Goal: Information Seeking & Learning: Learn about a topic

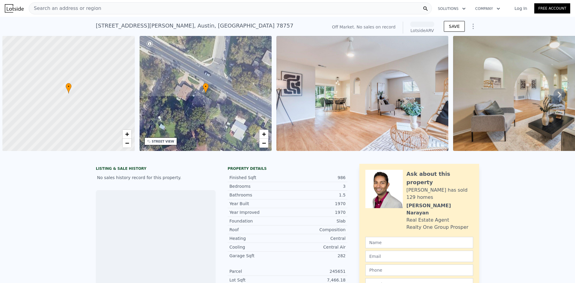
scroll to position [0, 2]
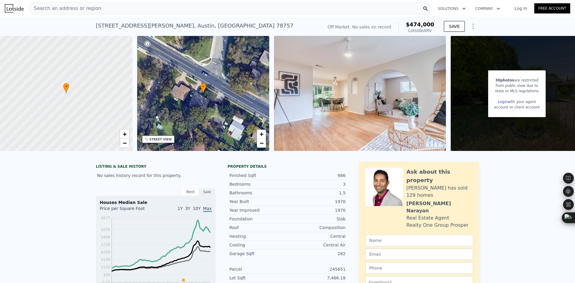
click at [143, 10] on div "Search an address or region" at bounding box center [230, 8] width 403 height 12
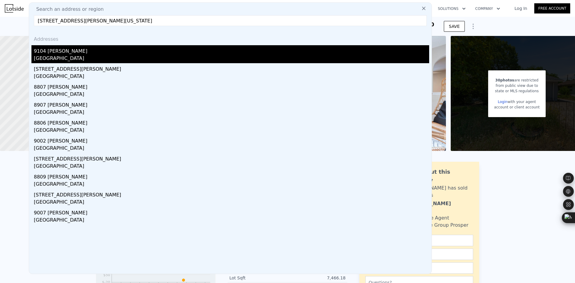
type input "[STREET_ADDRESS][PERSON_NAME][US_STATE]"
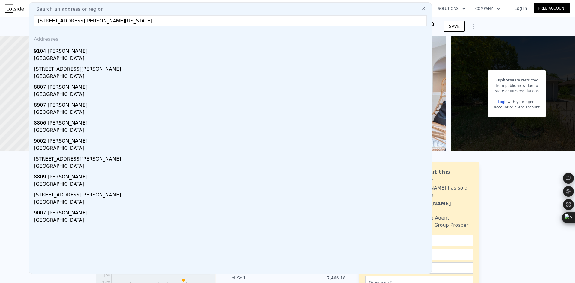
drag, startPoint x: 77, startPoint y: 52, endPoint x: 85, endPoint y: 82, distance: 31.3
click at [77, 52] on div "9104 [PERSON_NAME]" at bounding box center [231, 50] width 395 height 10
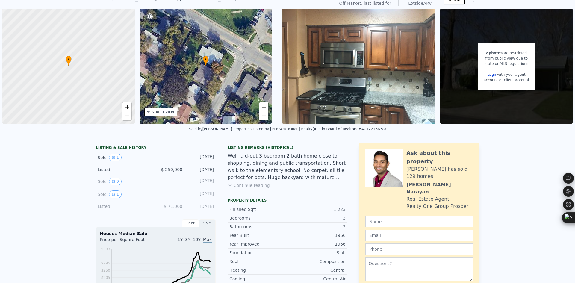
scroll to position [2, 0]
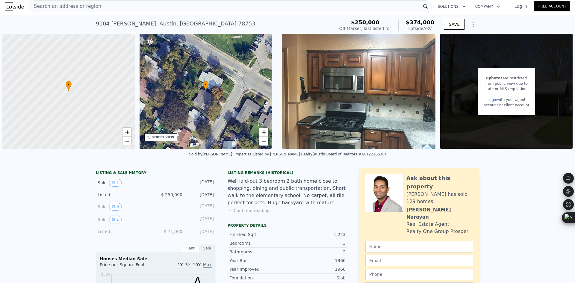
drag, startPoint x: 147, startPoint y: 9, endPoint x: 134, endPoint y: 9, distance: 12.9
click at [134, 9] on div "Search an address or region" at bounding box center [230, 6] width 403 height 12
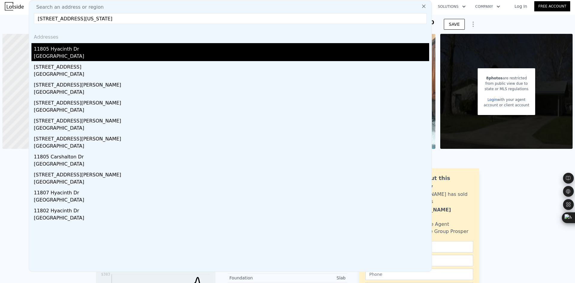
type input "[STREET_ADDRESS][US_STATE]"
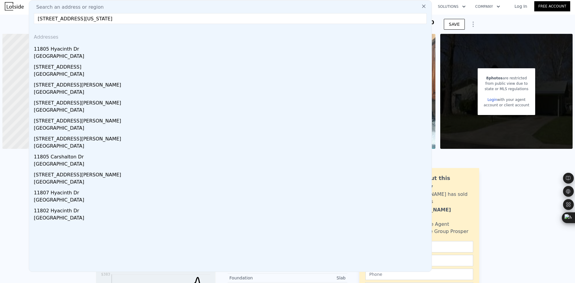
click at [115, 52] on div "11805 Hyacinth Dr" at bounding box center [231, 48] width 395 height 10
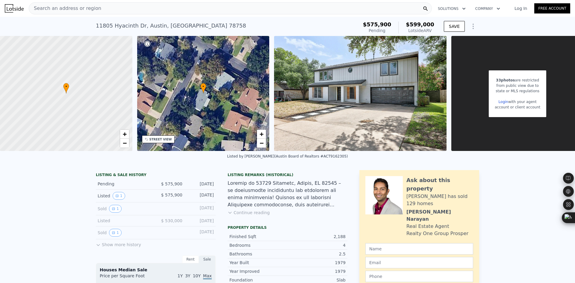
click at [130, 10] on div "Search an address or region" at bounding box center [230, 8] width 403 height 12
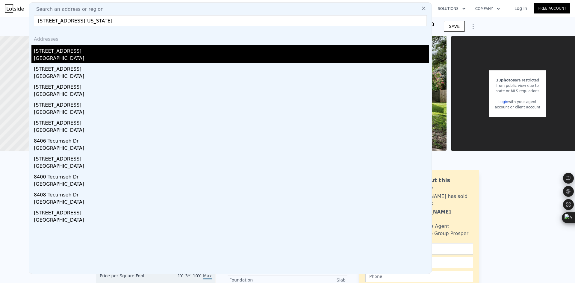
type input "[STREET_ADDRESS][US_STATE]"
click at [99, 56] on div "[GEOGRAPHIC_DATA]" at bounding box center [231, 59] width 395 height 8
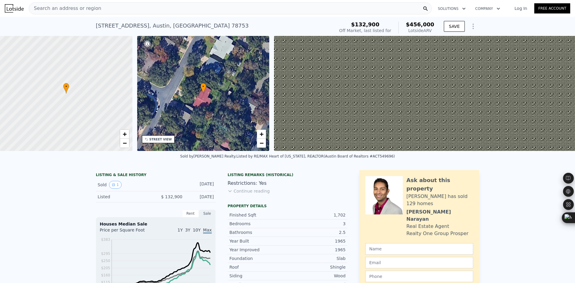
click at [87, 11] on span "Search an address or region" at bounding box center [65, 8] width 72 height 7
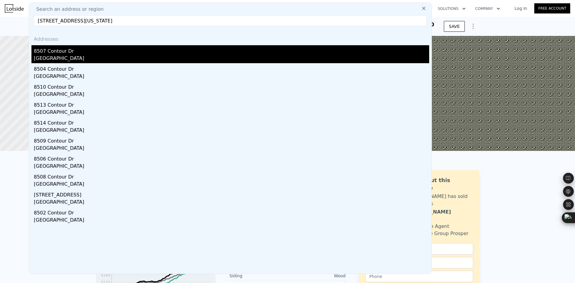
type input "[STREET_ADDRESS][US_STATE]"
click at [84, 48] on div "8507 Contour Dr" at bounding box center [231, 50] width 395 height 10
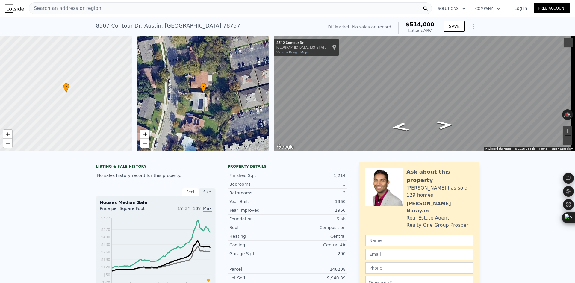
click at [153, 10] on div "Search an address or region" at bounding box center [230, 8] width 403 height 12
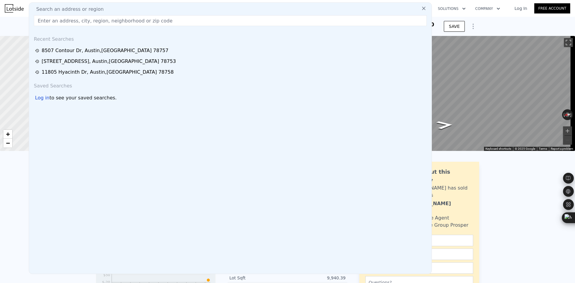
type input "[STREET_ADDRESS][PERSON_NAME][US_STATE]"
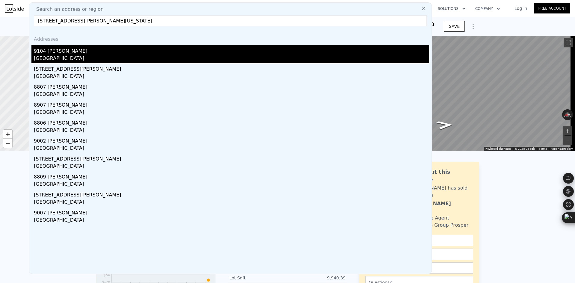
click at [111, 56] on div "[GEOGRAPHIC_DATA]" at bounding box center [231, 59] width 395 height 8
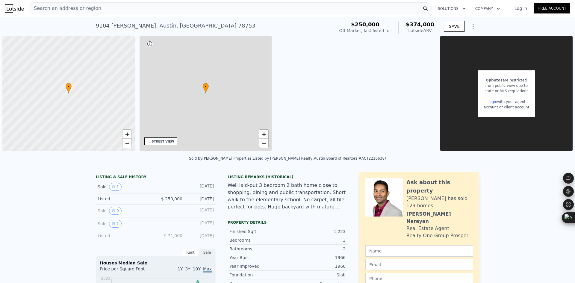
type input "2"
type input "4"
type input "884"
type input "1682"
type input "7143.84"
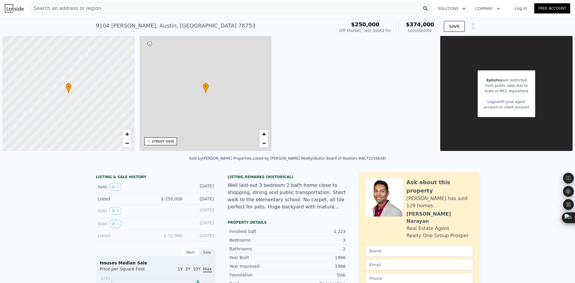
type input "12545.28"
type input "$ 374,000"
type input "4"
type input "$ 182,209"
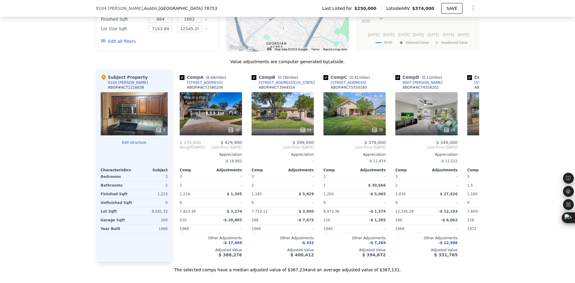
scroll to position [547, 0]
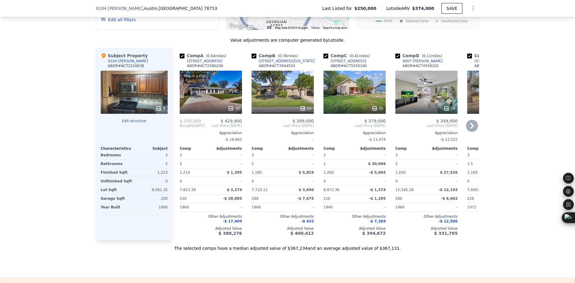
click at [471, 132] on icon at bounding box center [472, 126] width 12 height 12
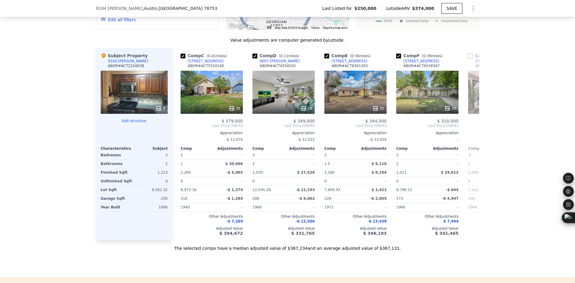
scroll to position [0, 144]
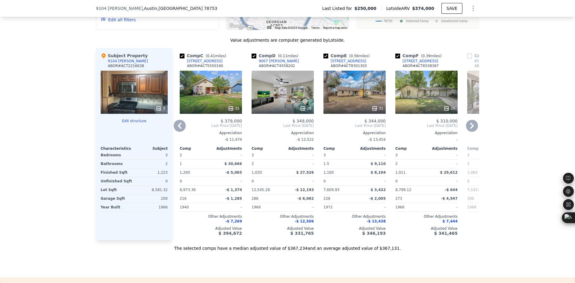
click at [471, 129] on icon at bounding box center [472, 126] width 4 height 6
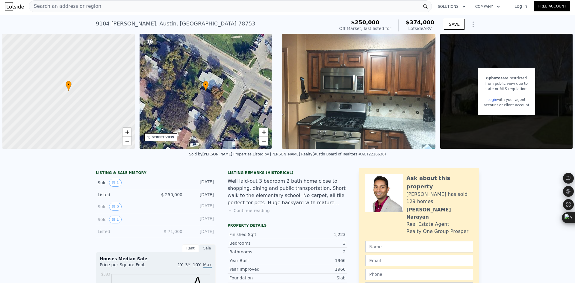
scroll to position [0, 0]
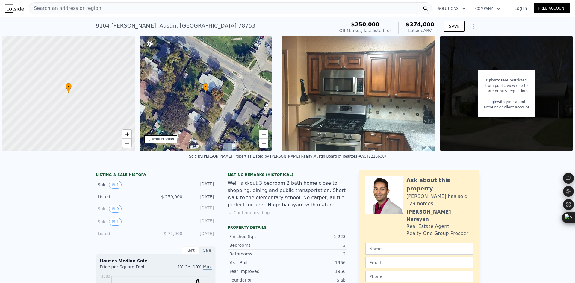
click at [127, 9] on div "Search an address or region" at bounding box center [230, 8] width 403 height 12
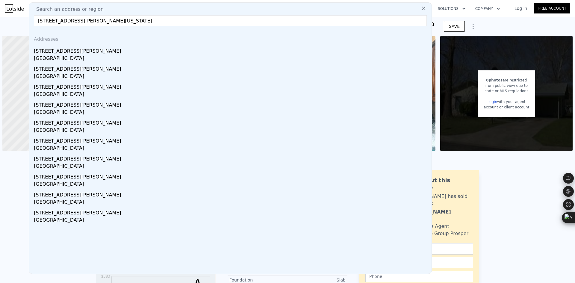
type input "[STREET_ADDRESS][PERSON_NAME][US_STATE]"
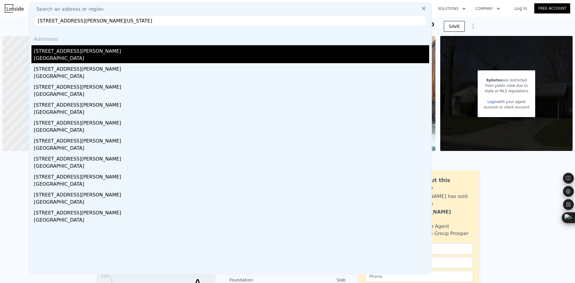
click at [102, 53] on div "[STREET_ADDRESS][PERSON_NAME]" at bounding box center [231, 50] width 395 height 10
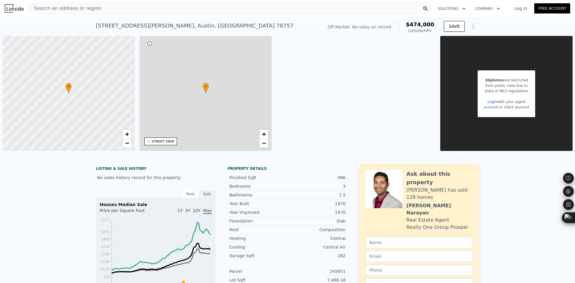
type input "3"
type input "1008"
type input "1370"
type input "6947.82"
type input "11791.69"
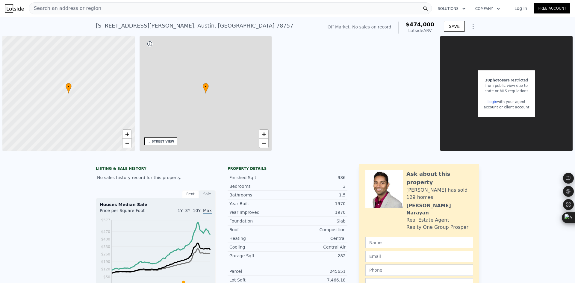
type input "$ 474,000"
type input "$ 30,002"
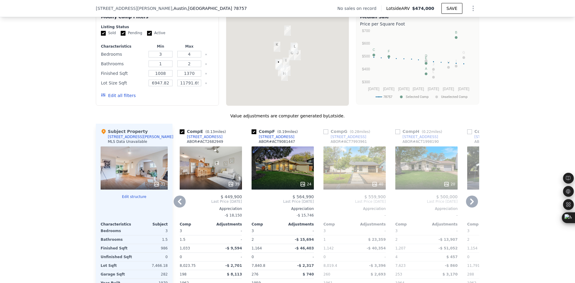
scroll to position [497, 0]
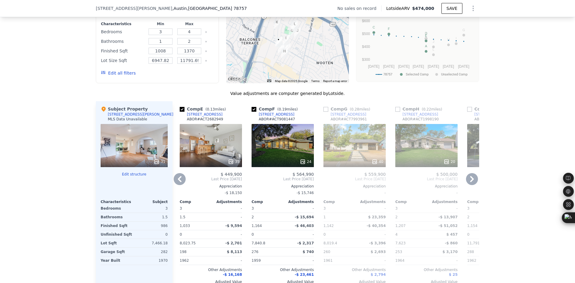
click at [470, 182] on icon at bounding box center [472, 179] width 4 height 6
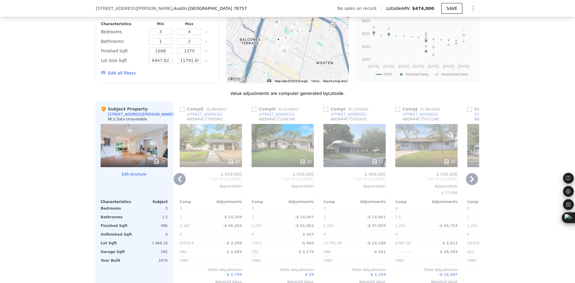
click at [470, 182] on icon at bounding box center [472, 179] width 4 height 6
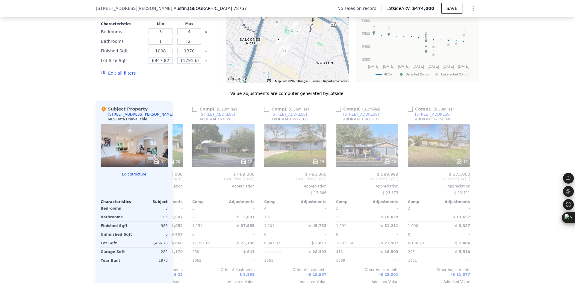
scroll to position [0, 570]
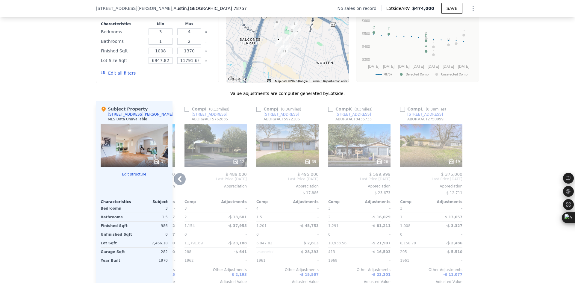
click at [176, 185] on icon at bounding box center [180, 179] width 12 height 12
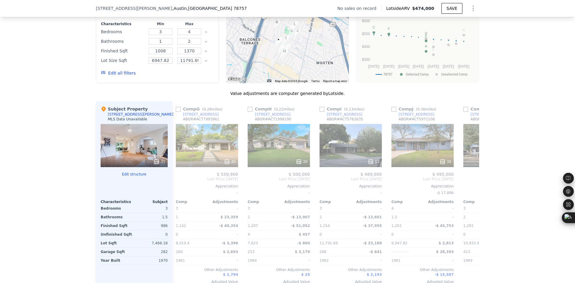
scroll to position [0, 427]
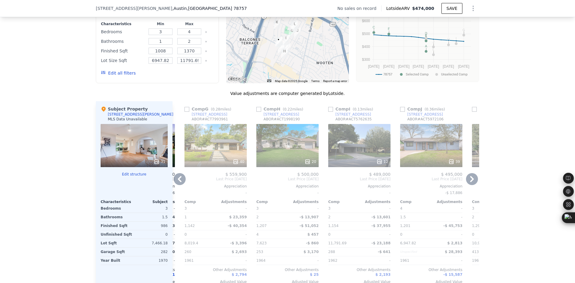
click at [176, 185] on icon at bounding box center [180, 179] width 12 height 12
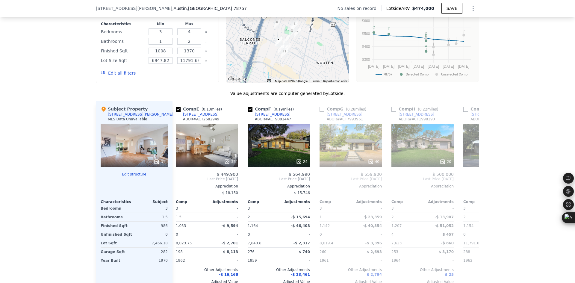
scroll to position [0, 283]
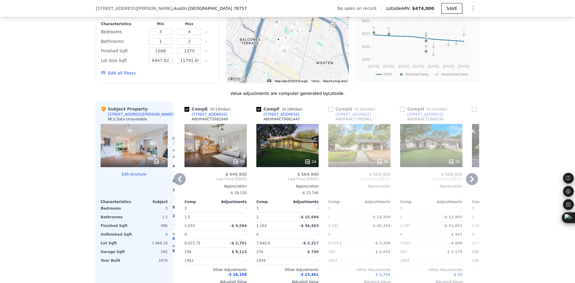
click at [176, 186] on div "Comp A ( 0.02 miles) [STREET_ADDRESS][PERSON_NAME] # ACT4643920 $ 390,000 Last …" at bounding box center [326, 197] width 307 height 193
click at [176, 185] on icon at bounding box center [180, 179] width 12 height 12
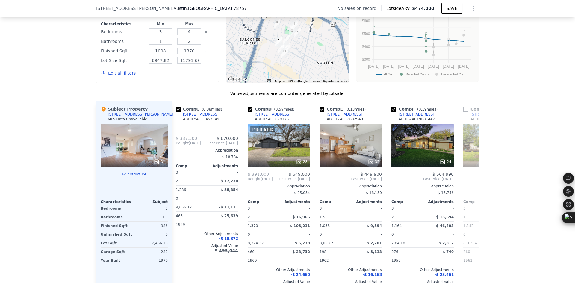
scroll to position [0, 139]
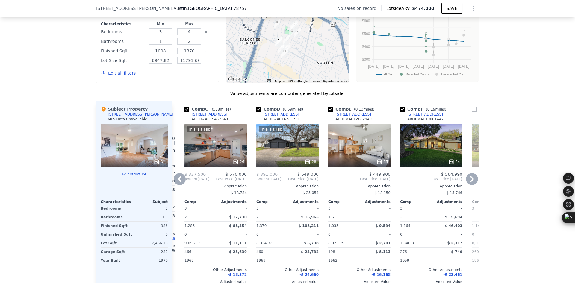
click at [176, 185] on icon at bounding box center [180, 179] width 12 height 12
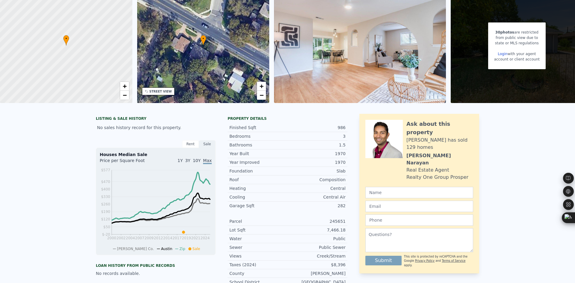
scroll to position [2, 0]
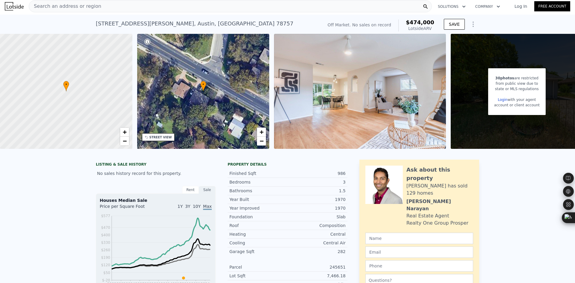
click at [107, 7] on div "Search an address or region" at bounding box center [230, 6] width 403 height 12
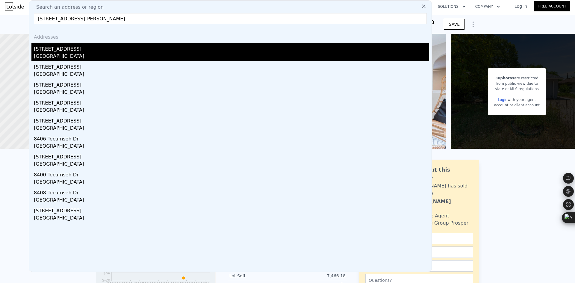
type input "[STREET_ADDRESS][PERSON_NAME]"
click at [91, 48] on div "[STREET_ADDRESS]" at bounding box center [231, 48] width 395 height 10
type input "2"
type input "5"
type input "3"
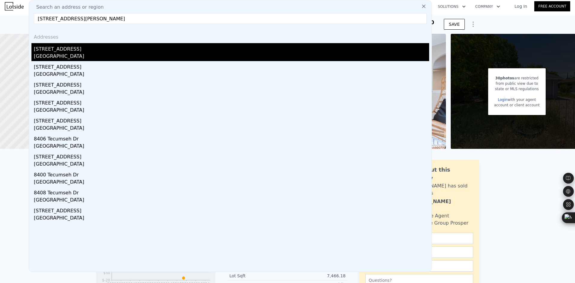
type input "1260"
type input "2159"
type input "7396.49"
type input "13795.45"
type input "$ 456,000"
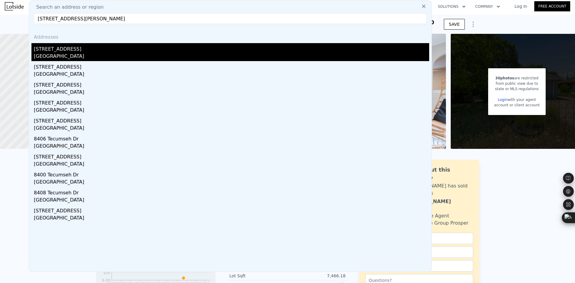
type input "5"
type input "$ 294,637"
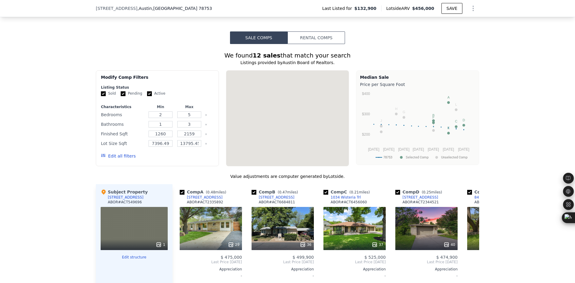
scroll to position [549, 0]
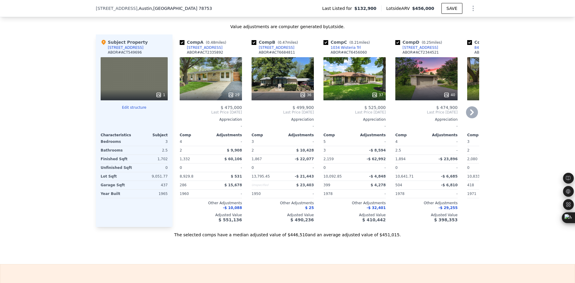
click at [471, 118] on icon at bounding box center [472, 112] width 12 height 12
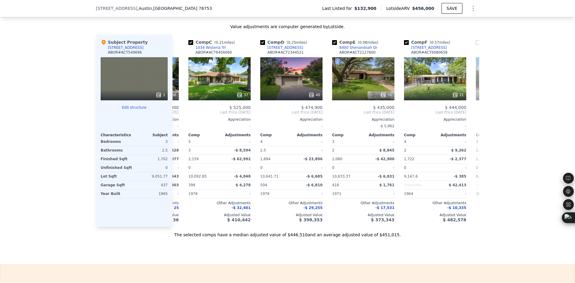
scroll to position [0, 144]
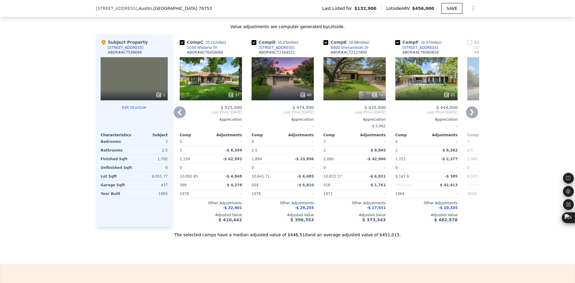
click at [472, 118] on icon at bounding box center [472, 112] width 12 height 12
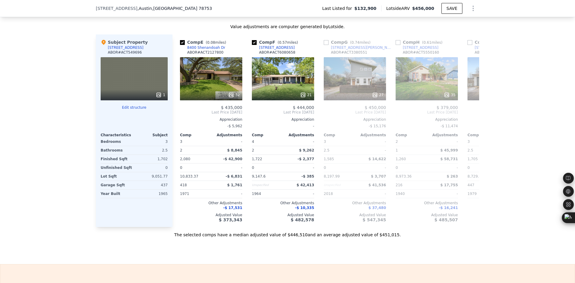
scroll to position [0, 288]
click at [176, 118] on icon at bounding box center [180, 112] width 12 height 12
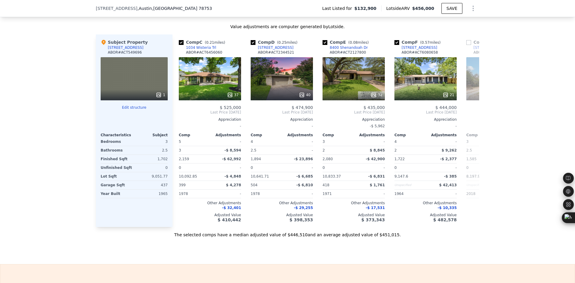
scroll to position [0, 144]
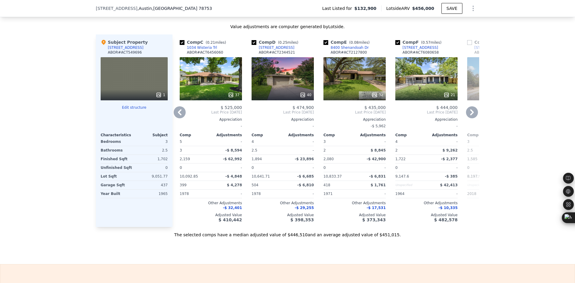
click at [176, 118] on icon at bounding box center [180, 112] width 12 height 12
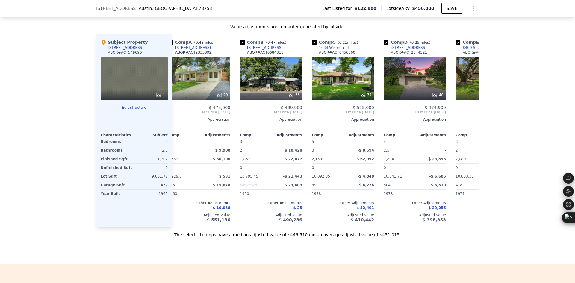
scroll to position [0, 0]
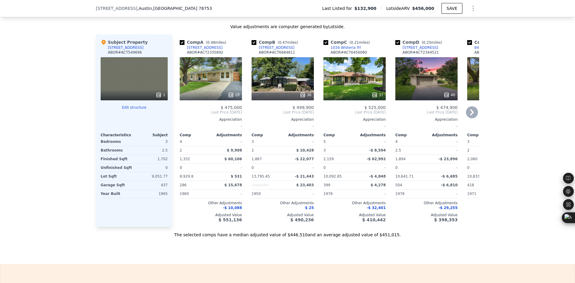
click at [470, 118] on icon at bounding box center [472, 112] width 12 height 12
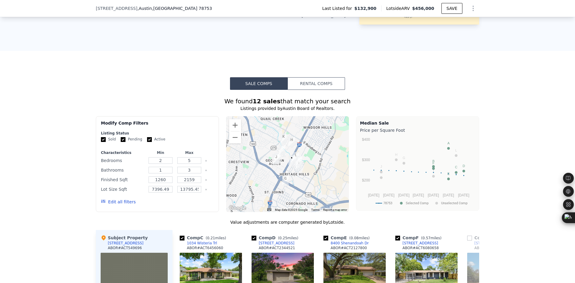
scroll to position [347, 0]
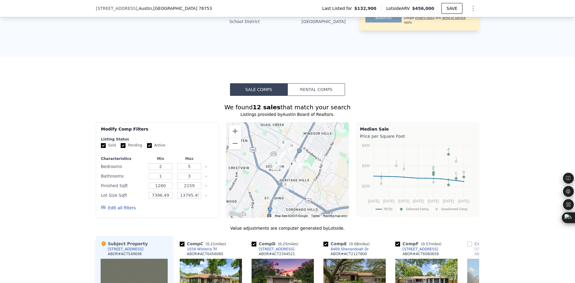
click at [294, 168] on img "8506 Shenandoah Dr" at bounding box center [296, 163] width 7 height 10
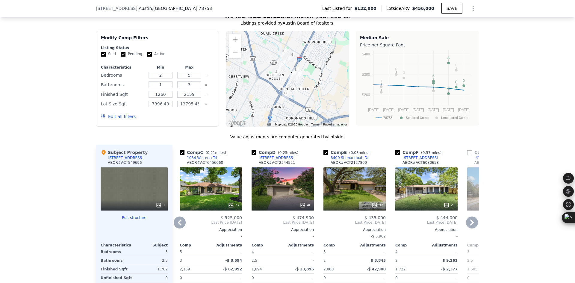
scroll to position [447, 0]
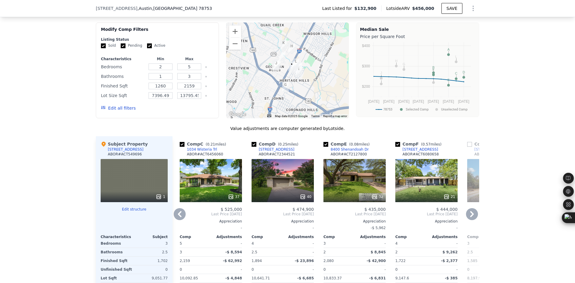
click at [468, 220] on icon at bounding box center [472, 214] width 12 height 12
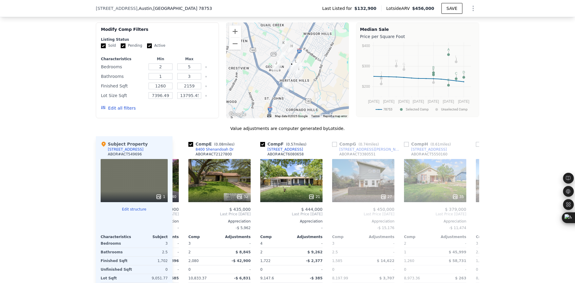
scroll to position [0, 288]
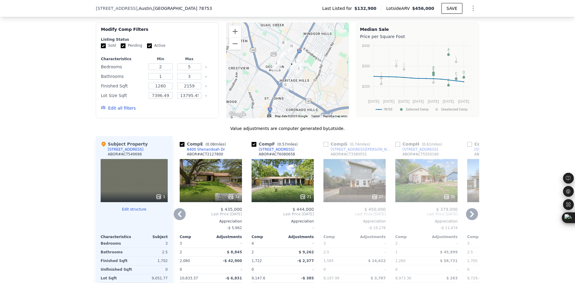
click at [468, 220] on icon at bounding box center [472, 214] width 12 height 12
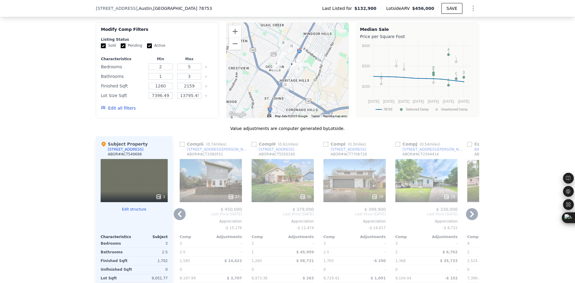
click at [468, 220] on icon at bounding box center [472, 214] width 12 height 12
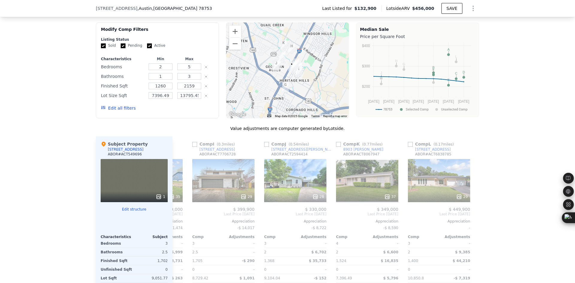
scroll to position [0, 570]
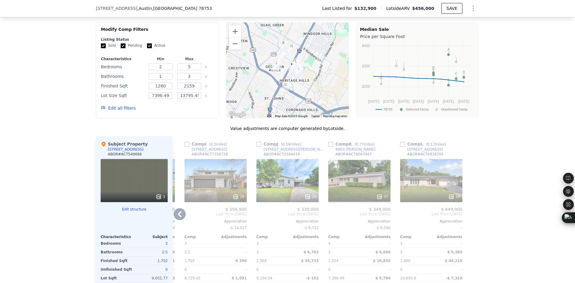
click at [295, 69] on img "8506 Shenandoah Dr" at bounding box center [296, 63] width 7 height 10
click at [178, 217] on icon at bounding box center [180, 214] width 4 height 6
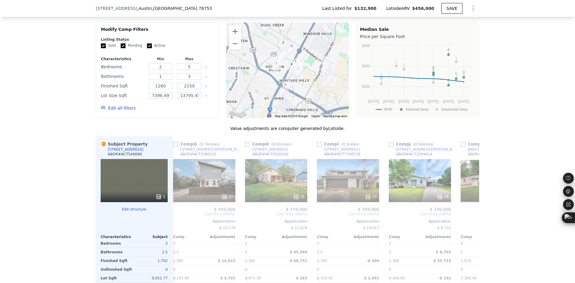
scroll to position [0, 427]
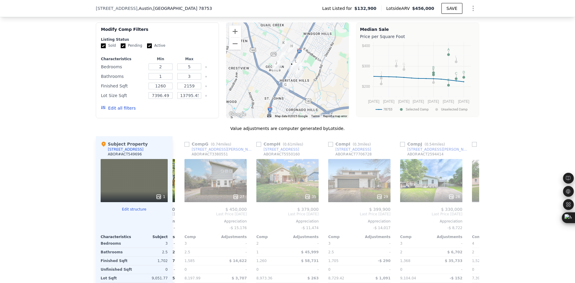
click at [177, 226] on div "Comp A ( 0.48 miles) [STREET_ADDRESS][PERSON_NAME] 29 $ 475,000 Last Price [DAT…" at bounding box center [326, 232] width 307 height 193
click at [178, 217] on icon at bounding box center [180, 214] width 4 height 6
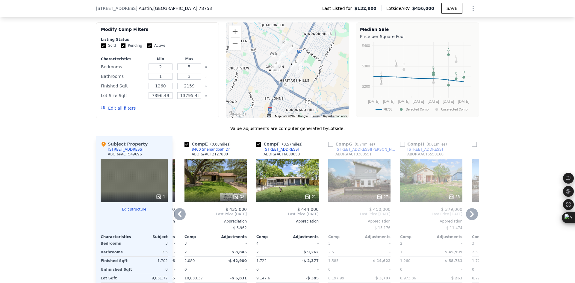
click at [178, 217] on icon at bounding box center [180, 214] width 4 height 6
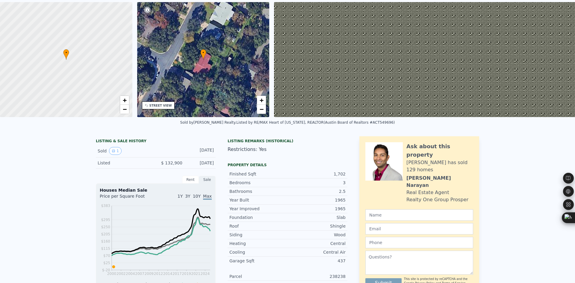
scroll to position [2, 0]
